Goal: Information Seeking & Learning: Find specific fact

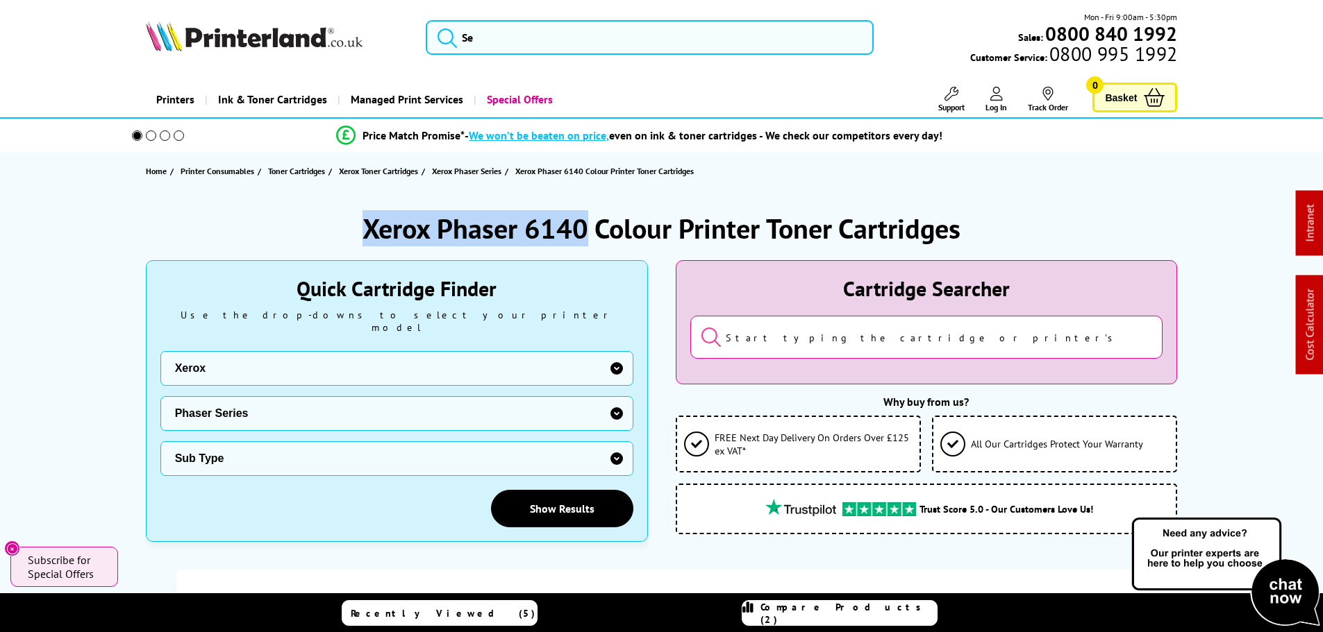
drag, startPoint x: 587, startPoint y: 223, endPoint x: 353, endPoint y: 226, distance: 233.3
click at [360, 226] on div "Xerox Phaser 6140 Colour Printer Toner Cartridges" at bounding box center [662, 228] width 1032 height 36
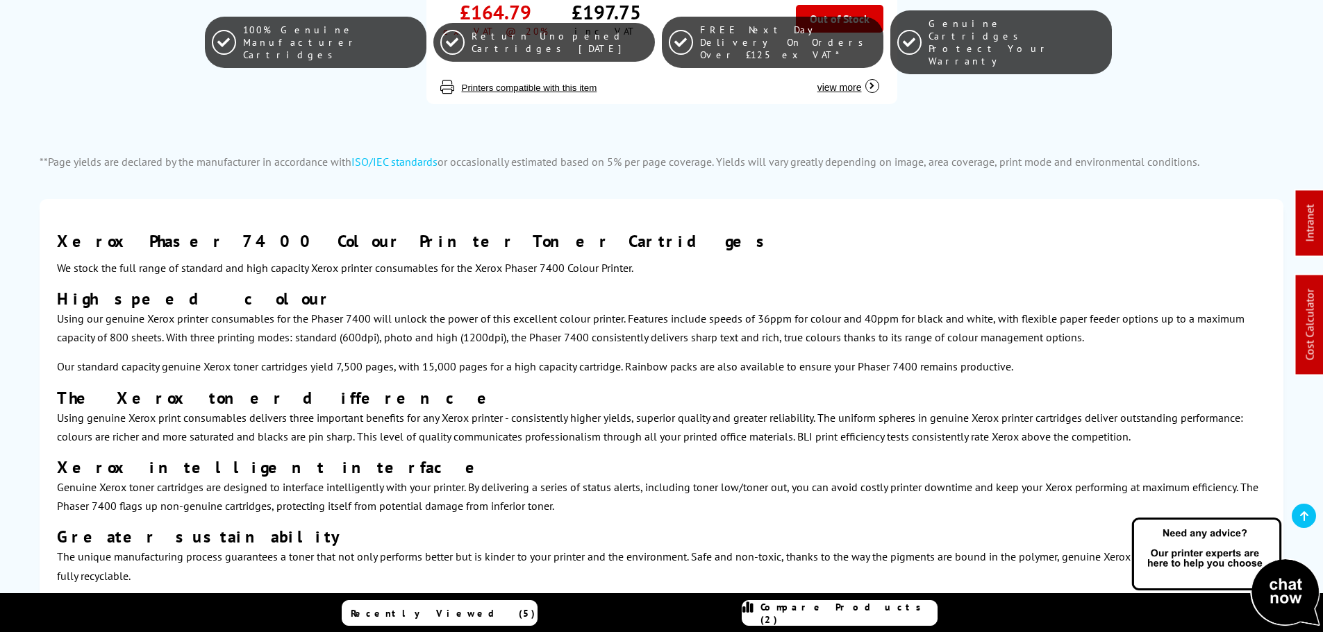
scroll to position [246, 0]
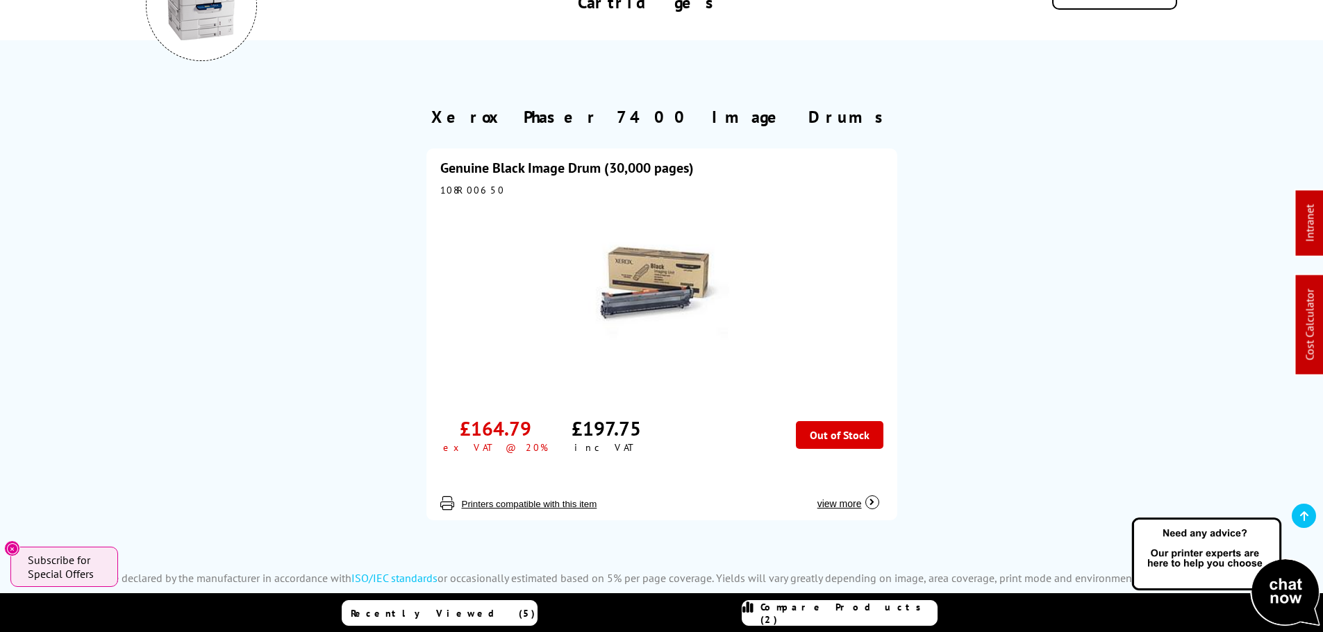
click at [455, 191] on div "108R00650" at bounding box center [661, 190] width 443 height 12
copy div "108R00650"
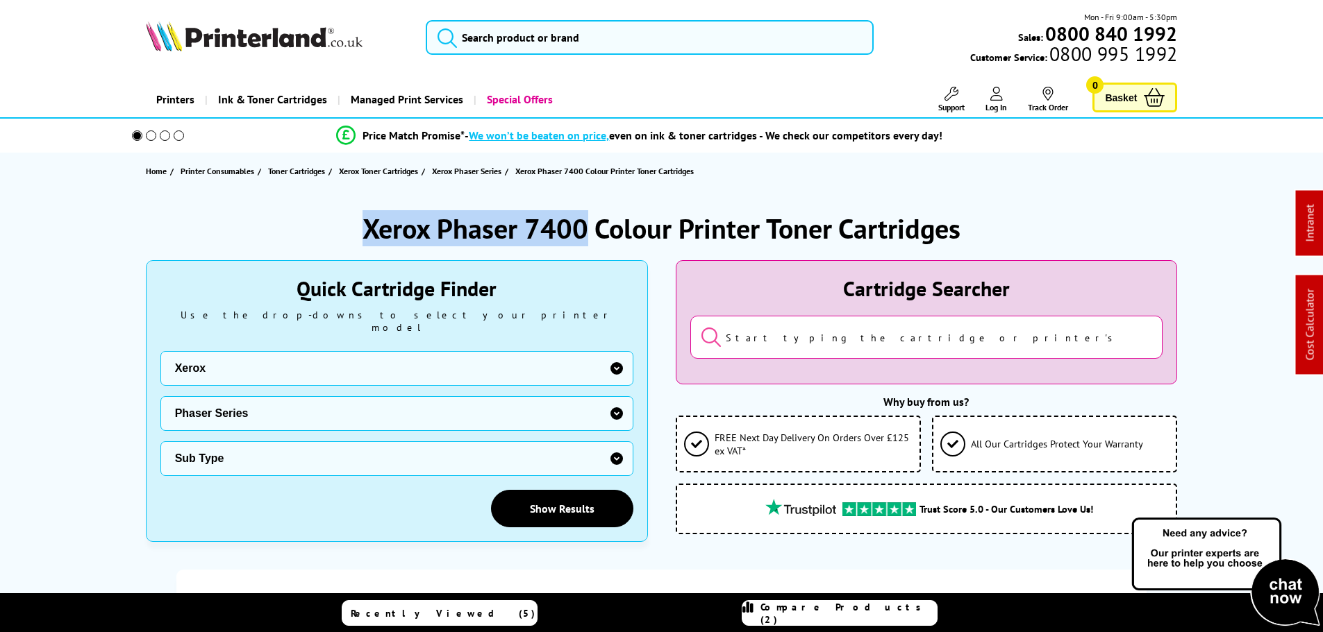
drag, startPoint x: 586, startPoint y: 228, endPoint x: 308, endPoint y: 196, distance: 279.5
click at [321, 226] on div "Xerox Phaser 7400 Colour Printer Toner Cartridges" at bounding box center [662, 228] width 1032 height 36
copy h1 "Xerox Phaser 7400"
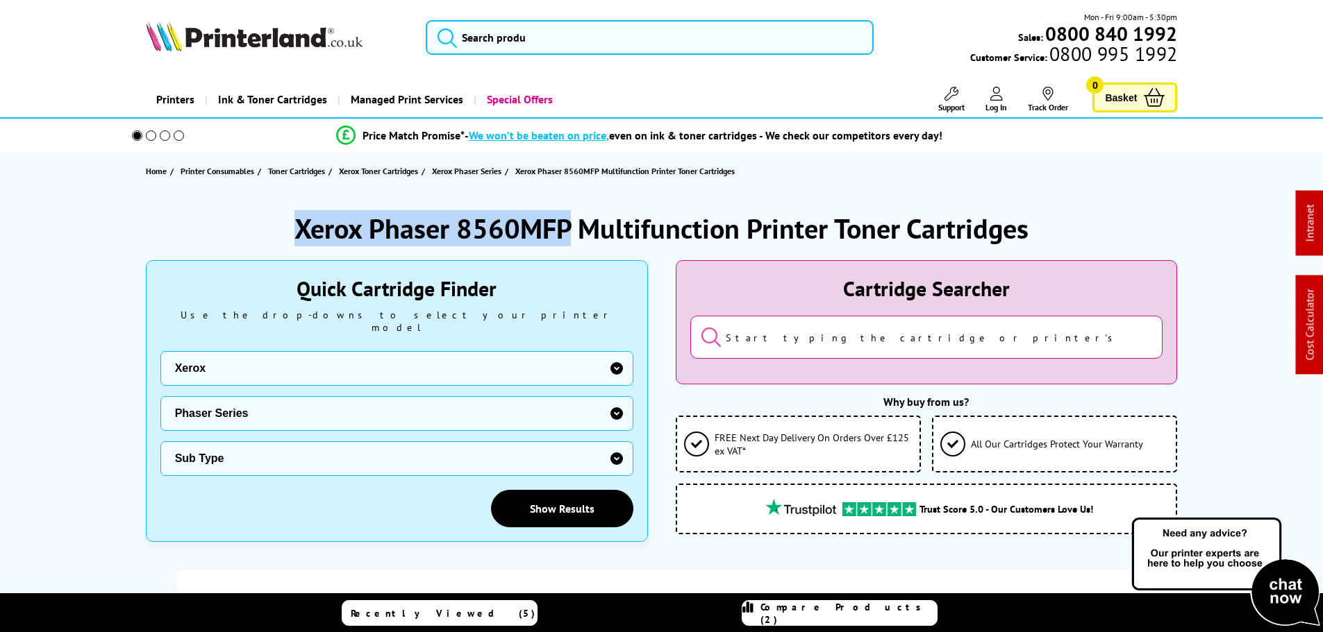
drag, startPoint x: 571, startPoint y: 228, endPoint x: 299, endPoint y: 230, distance: 272.2
click at [299, 230] on h1 "Xerox Phaser 8560MFP Multifunction Printer Toner Cartridges" at bounding box center [661, 228] width 734 height 36
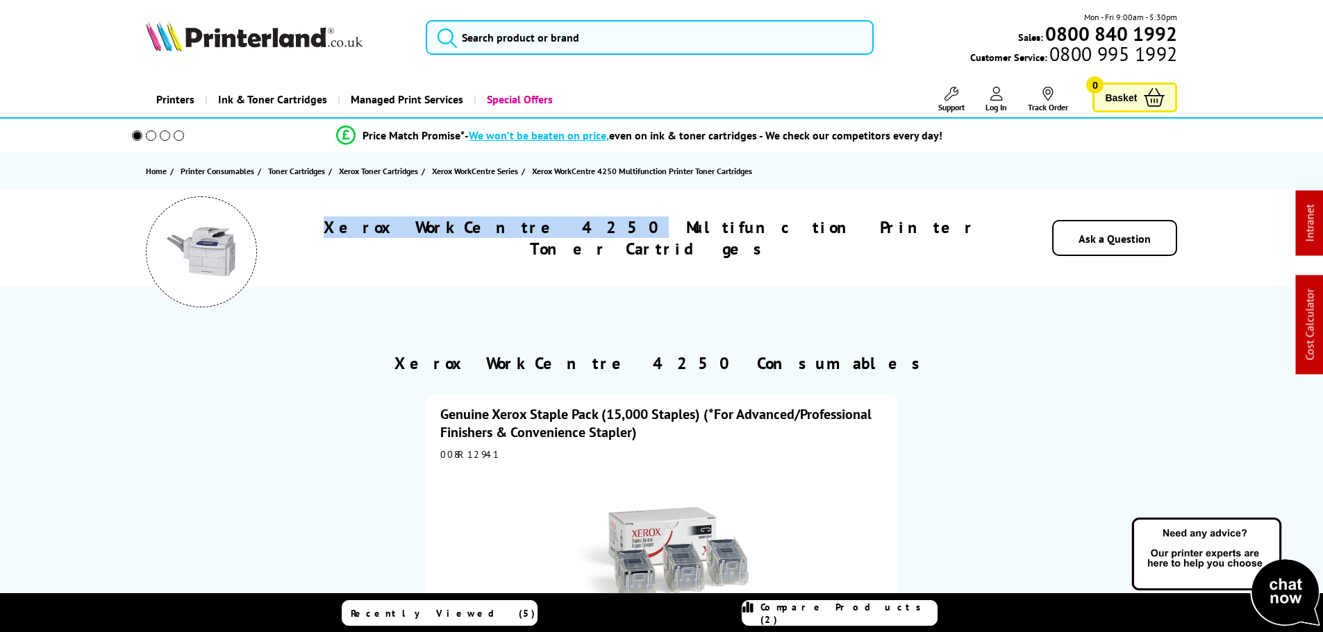
drag, startPoint x: 598, startPoint y: 236, endPoint x: 380, endPoint y: 235, distance: 218.7
click at [378, 235] on div "Xerox WorkCentre 4250 Multifunction Printer Toner Cartridges" at bounding box center [650, 238] width 702 height 43
copy h1 "Xerox WorkCentre 4250"
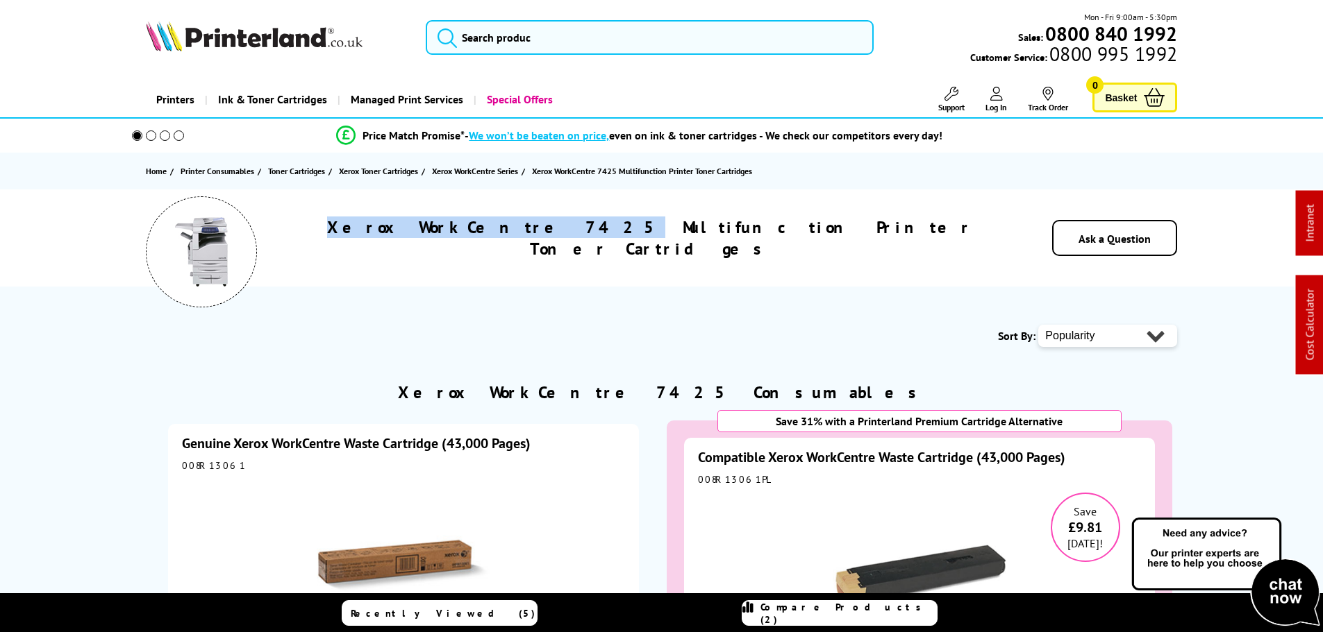
drag, startPoint x: 596, startPoint y: 235, endPoint x: 330, endPoint y: 215, distance: 266.0
click at [330, 215] on div "Xerox WorkCentre 7425 Multifunction Printer Toner Cartridges Ask a Question" at bounding box center [661, 238] width 1111 height 97
copy h1 "Xerox WorkCentre 7425"
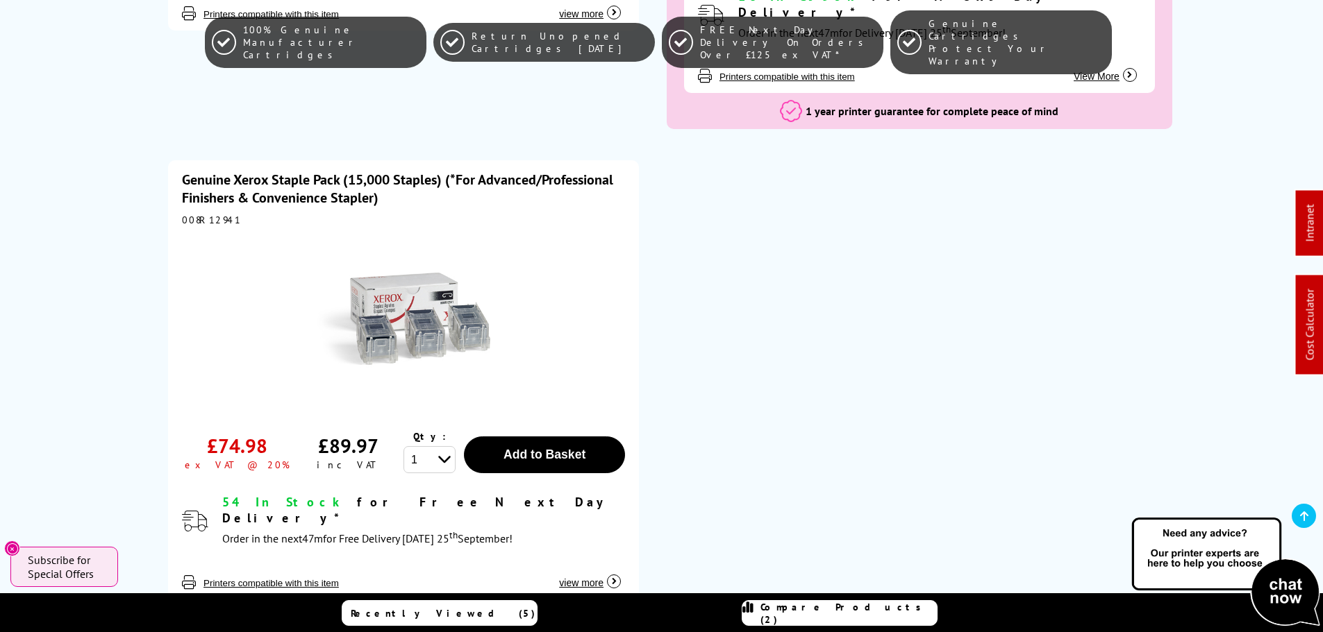
scroll to position [833, 0]
